Goal: Task Accomplishment & Management: Manage account settings

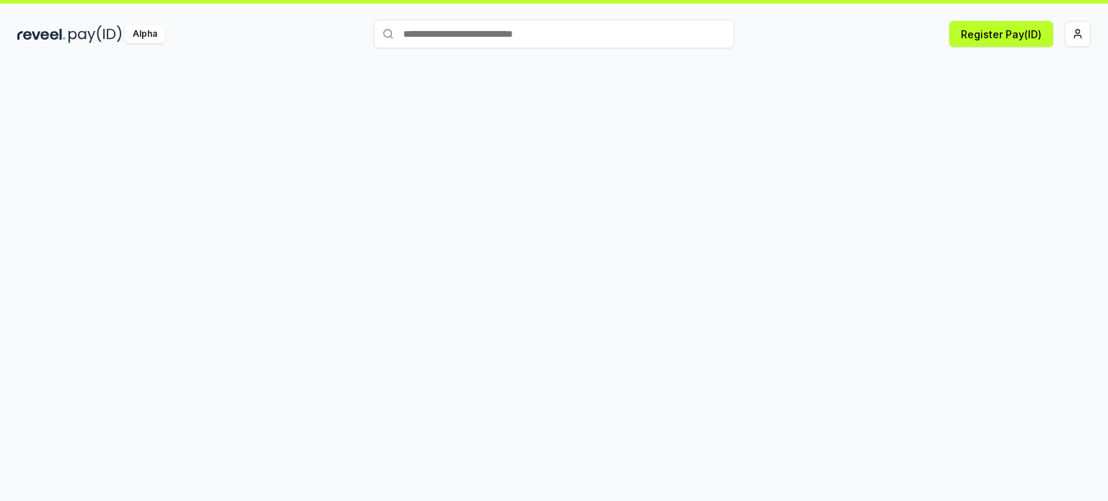
scroll to position [40, 0]
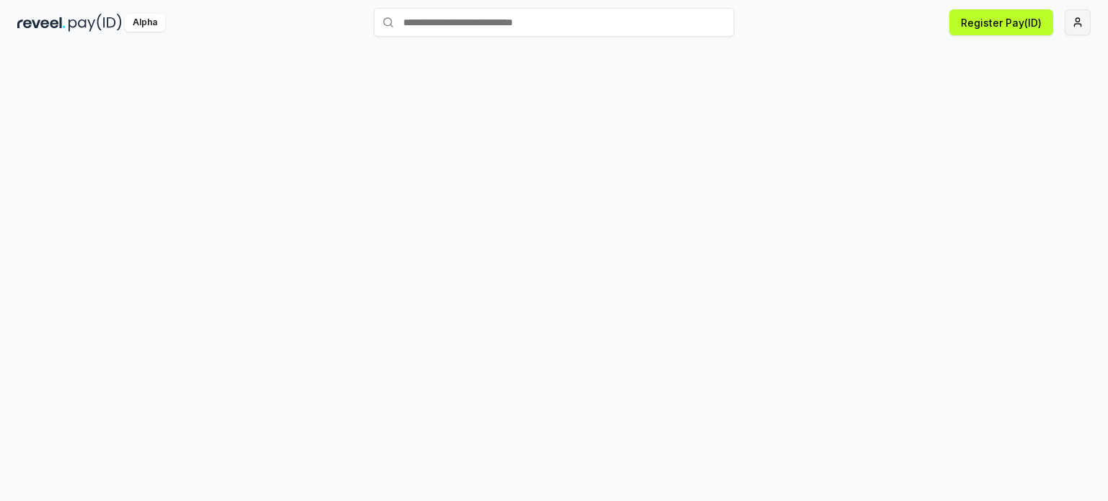
click at [1084, 19] on html "Answer our quick survey for a chance to earn 10 USDT 📝 Alpha Register Pay(ID)" at bounding box center [554, 250] width 1108 height 501
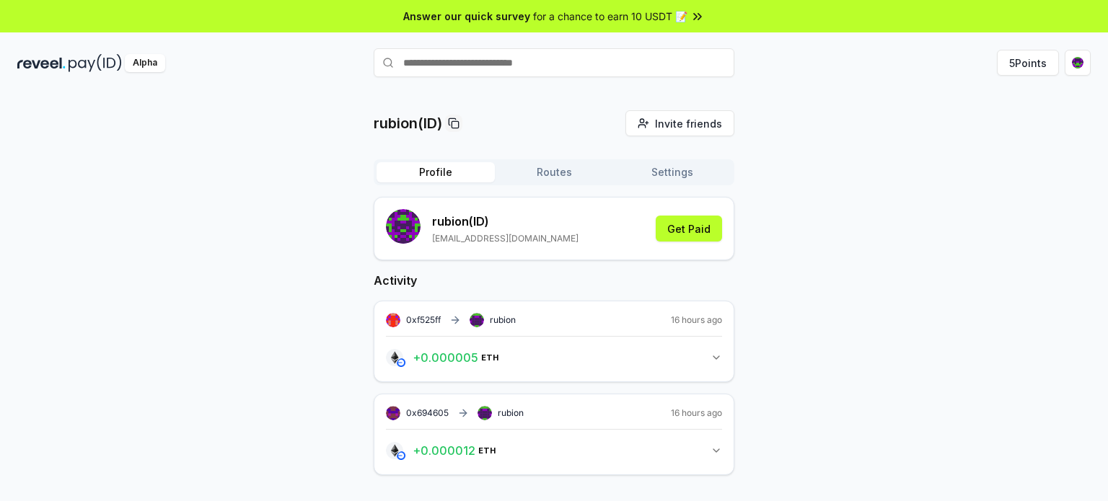
scroll to position [40, 0]
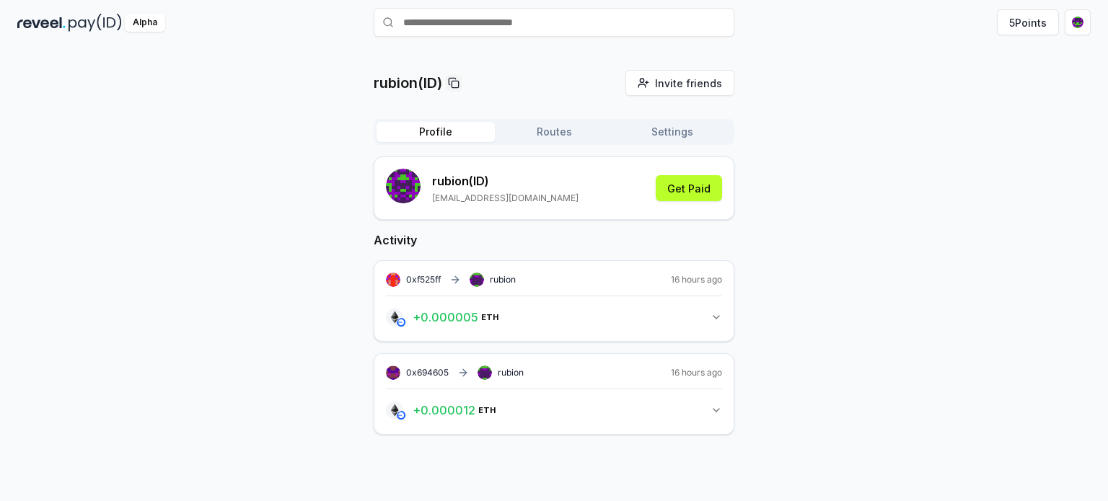
click at [544, 133] on button "Routes" at bounding box center [554, 132] width 118 height 20
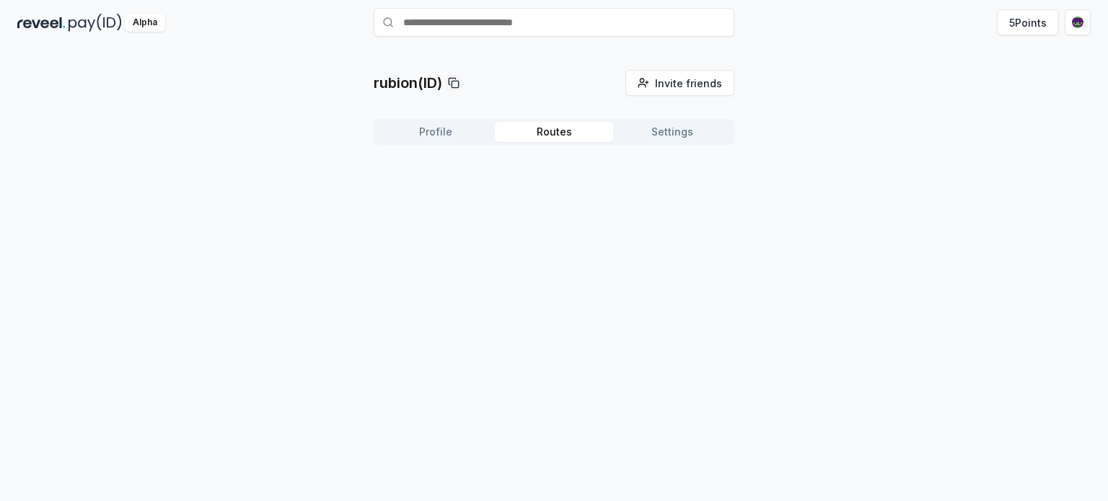
click at [460, 131] on button "Profile" at bounding box center [436, 132] width 118 height 20
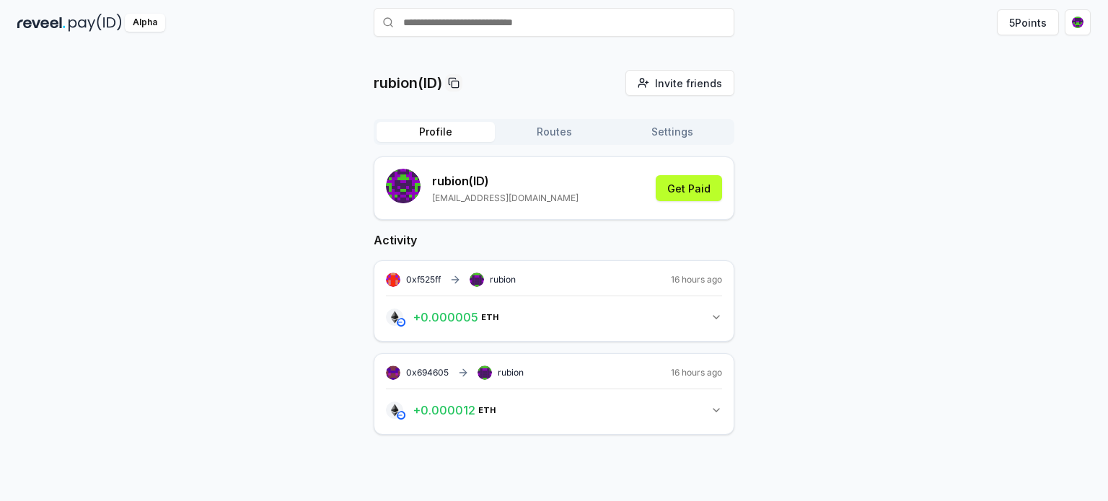
click at [535, 280] on div "0xf525ff rubion 16 hours ago" at bounding box center [554, 280] width 336 height 14
drag, startPoint x: 486, startPoint y: 276, endPoint x: 465, endPoint y: 281, distance: 20.7
click at [486, 276] on div "0xf525ff rubion" at bounding box center [451, 280] width 130 height 14
click at [434, 281] on span "0xf525ff" at bounding box center [423, 279] width 35 height 11
click at [556, 131] on button "Routes" at bounding box center [554, 132] width 118 height 20
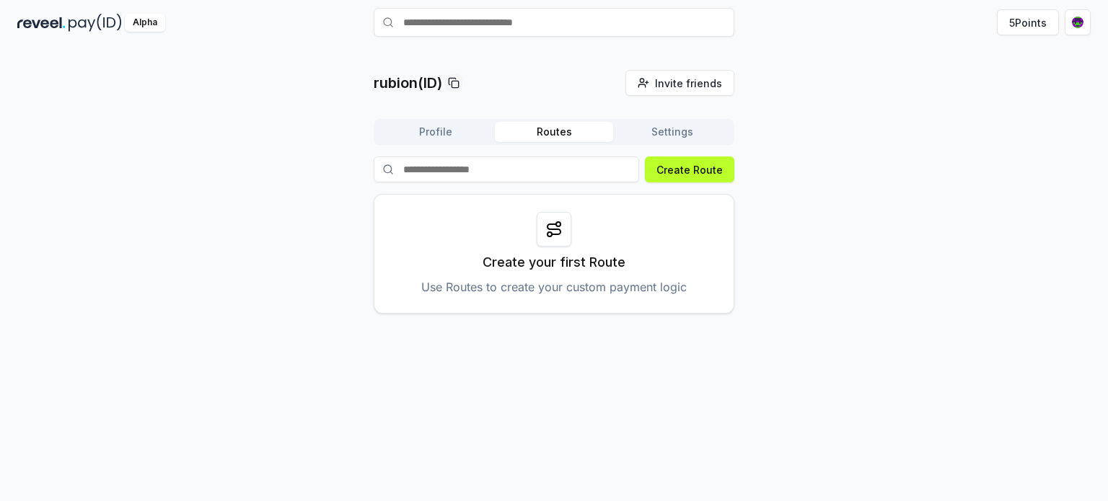
click at [687, 137] on button "Settings" at bounding box center [672, 132] width 118 height 20
click at [566, 138] on button "Routes" at bounding box center [554, 132] width 118 height 20
click at [474, 136] on button "Profile" at bounding box center [436, 132] width 118 height 20
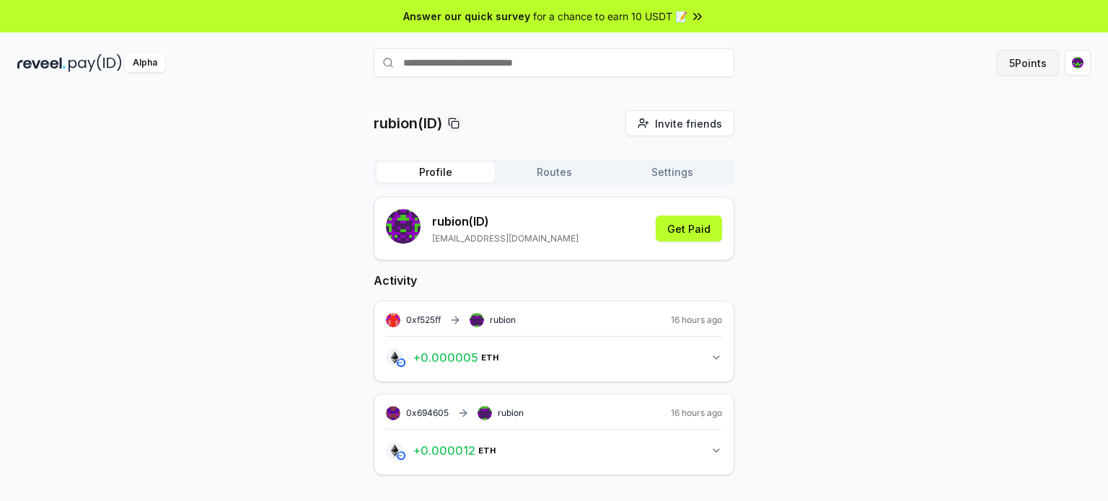
click at [1031, 67] on button "5 Points" at bounding box center [1028, 63] width 62 height 26
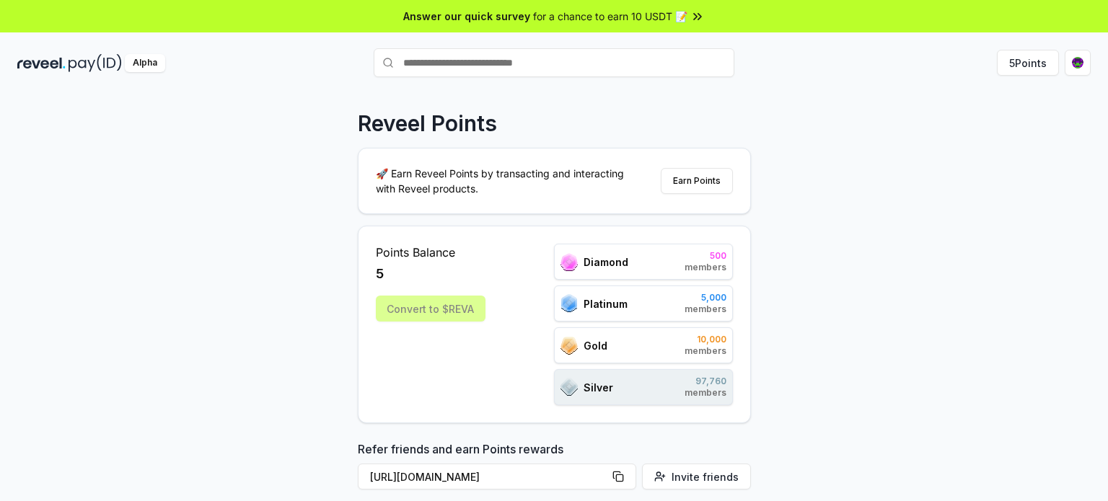
click at [689, 271] on span "members" at bounding box center [706, 268] width 42 height 12
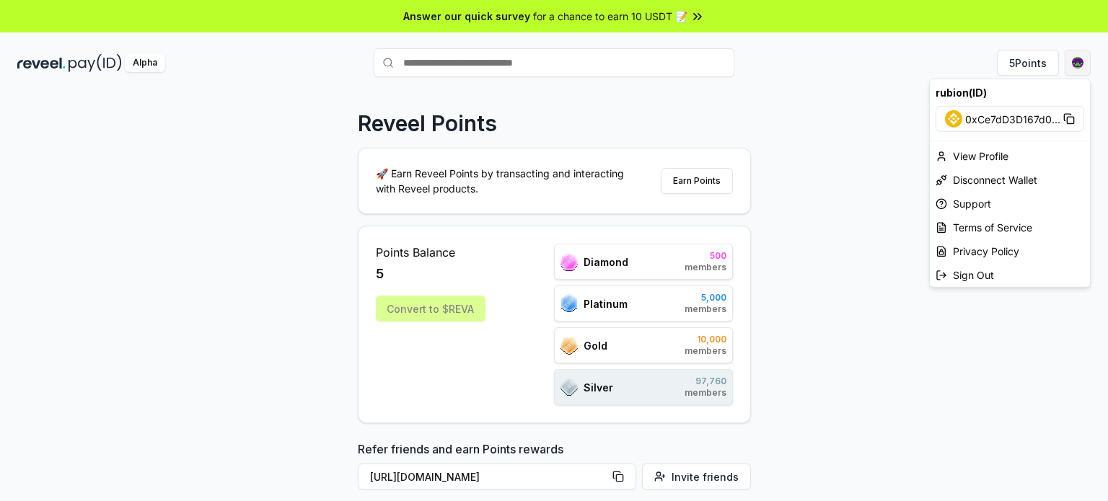
click at [1077, 60] on html "Answer our quick survey for a chance to earn 10 USDT 📝 Alpha 5 Points Reveel Po…" at bounding box center [554, 250] width 1108 height 501
click at [992, 149] on div "View Profile" at bounding box center [1010, 156] width 160 height 24
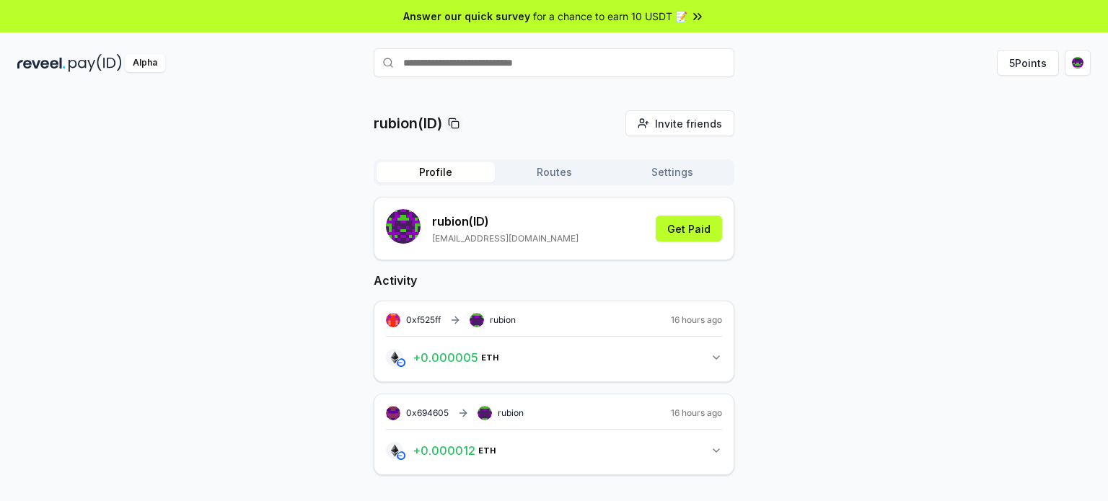
click at [603, 367] on button "+ 0.000005 ETH 0.000004780024454779 ETH" at bounding box center [554, 358] width 336 height 25
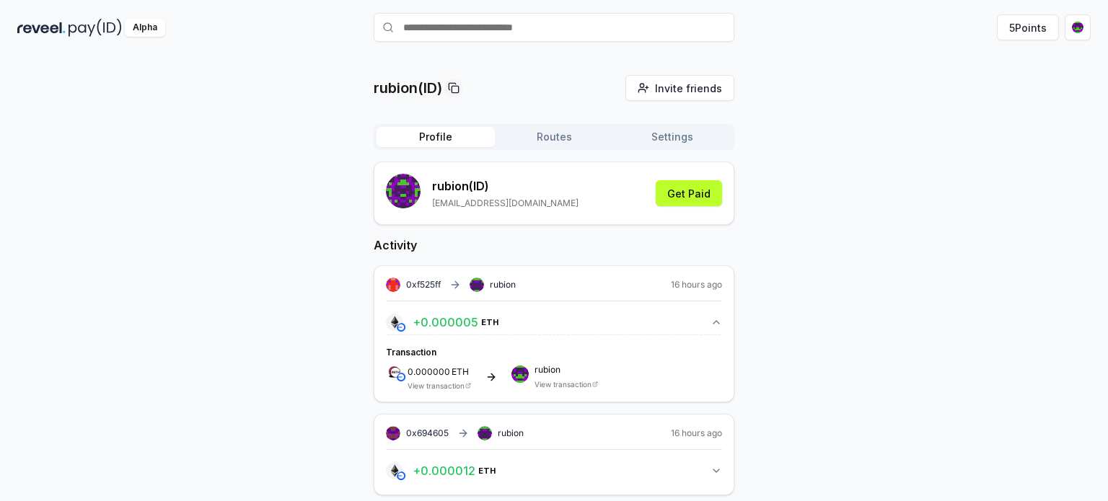
scroll to position [51, 0]
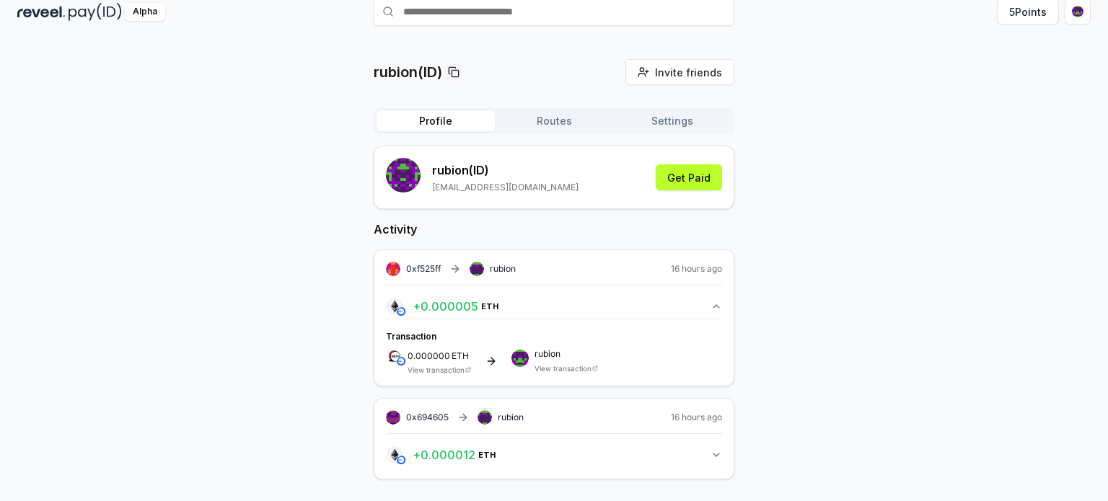
click at [517, 443] on button "+ 0.000012 ETH 0.000012091651828339 ETH" at bounding box center [554, 455] width 336 height 25
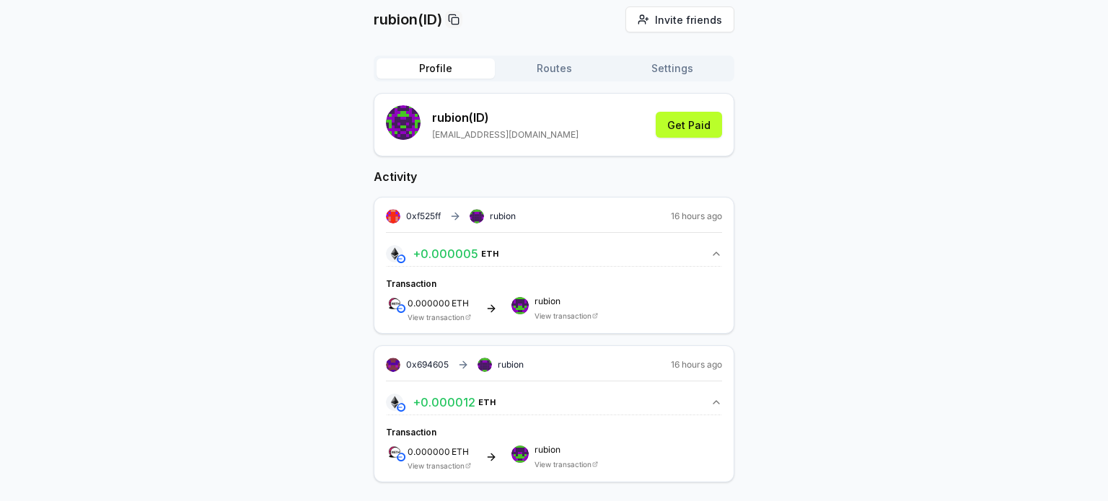
scroll to position [107, 0]
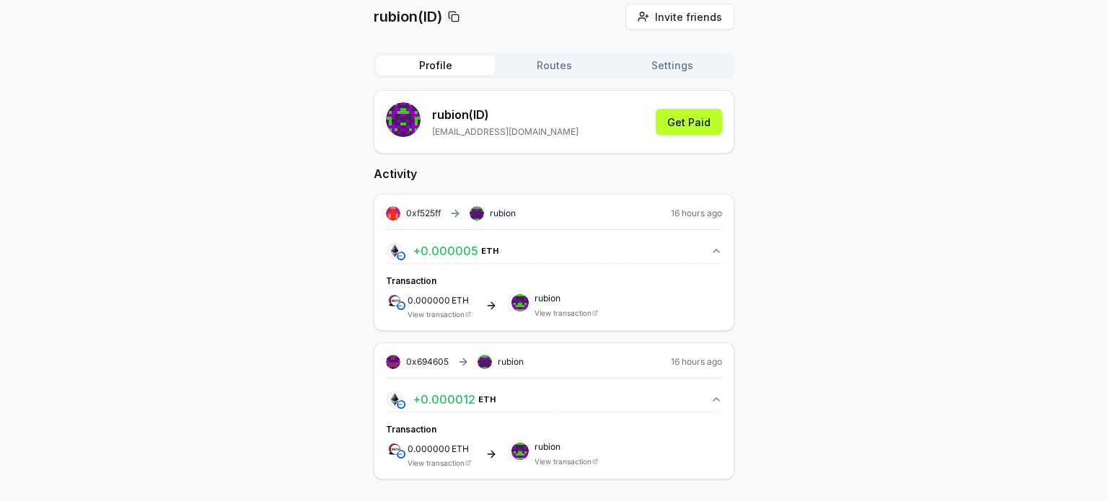
click at [550, 460] on link "View transaction" at bounding box center [563, 461] width 57 height 9
